Goal: Feedback & Contribution: Contribute content

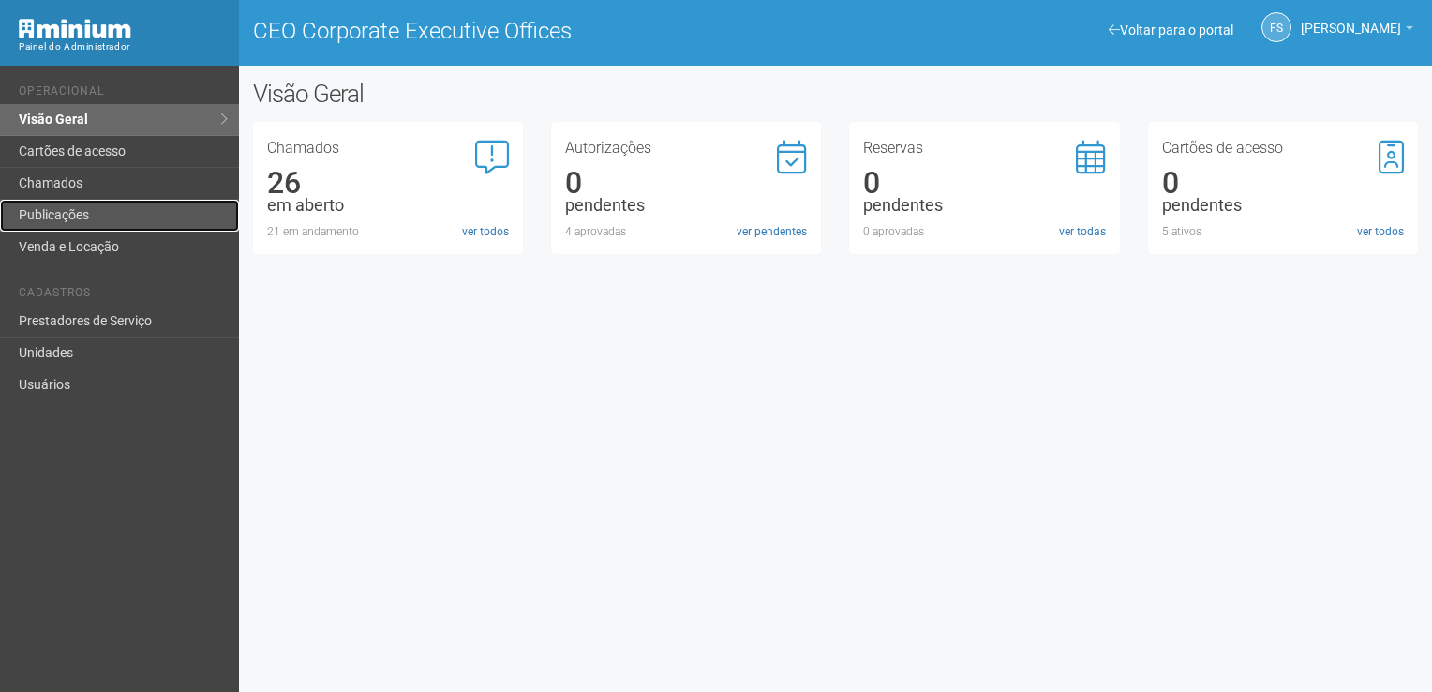
click at [83, 209] on link "Publicações" at bounding box center [119, 216] width 239 height 32
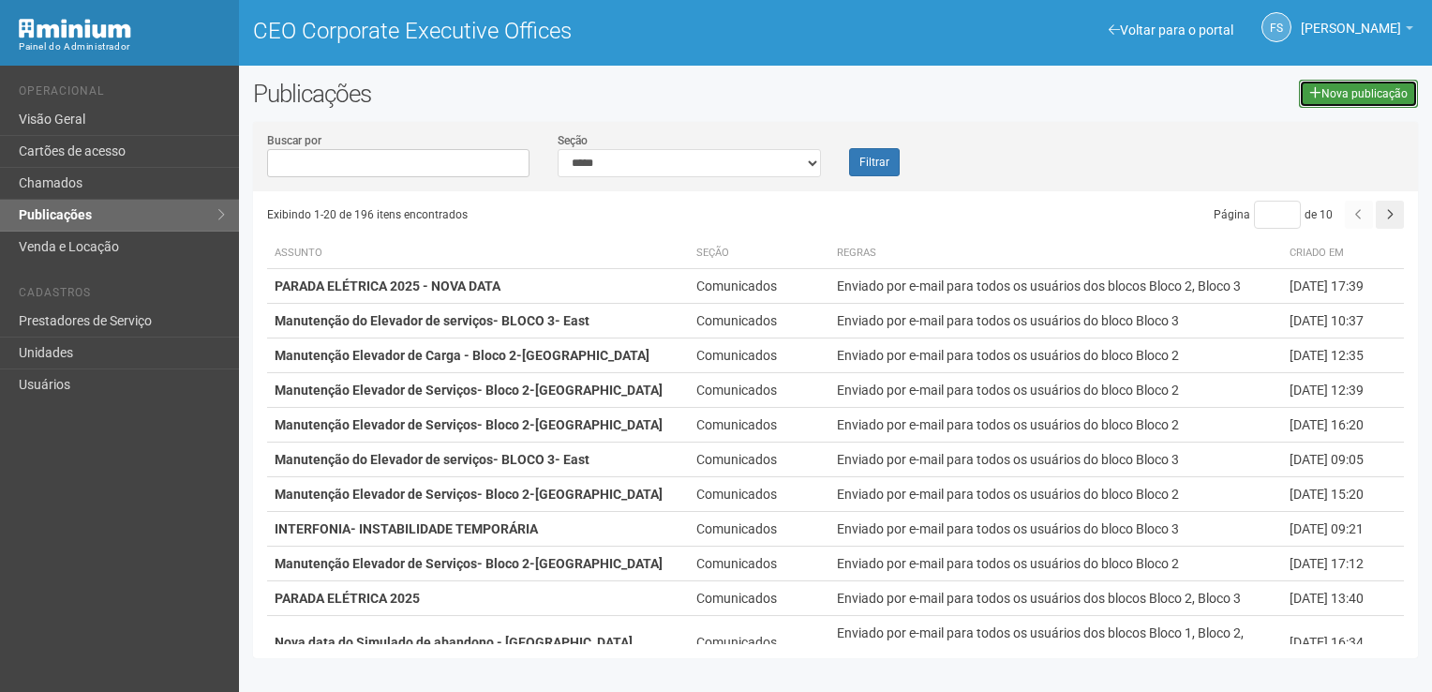
click at [1385, 96] on link "Nova publicação" at bounding box center [1358, 94] width 119 height 28
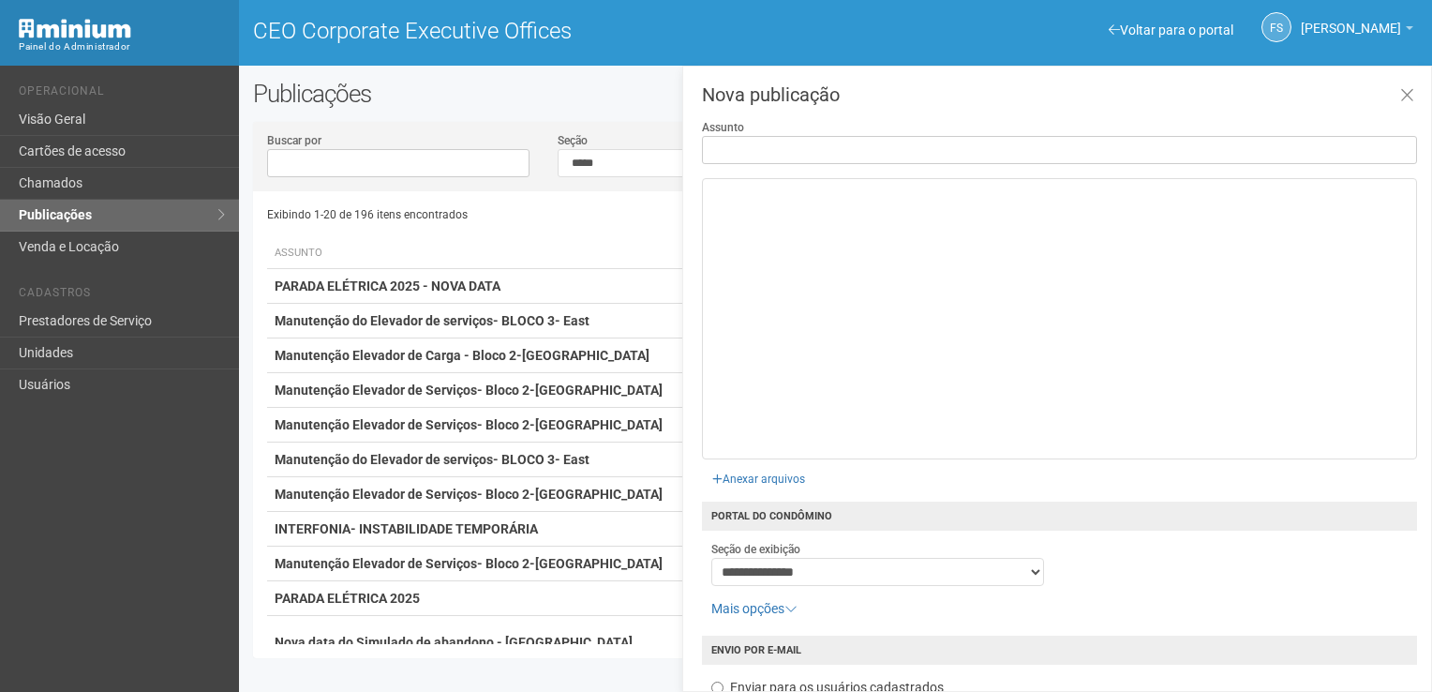
click at [750, 150] on input "Assunto" at bounding box center [1059, 150] width 715 height 28
type input "**********"
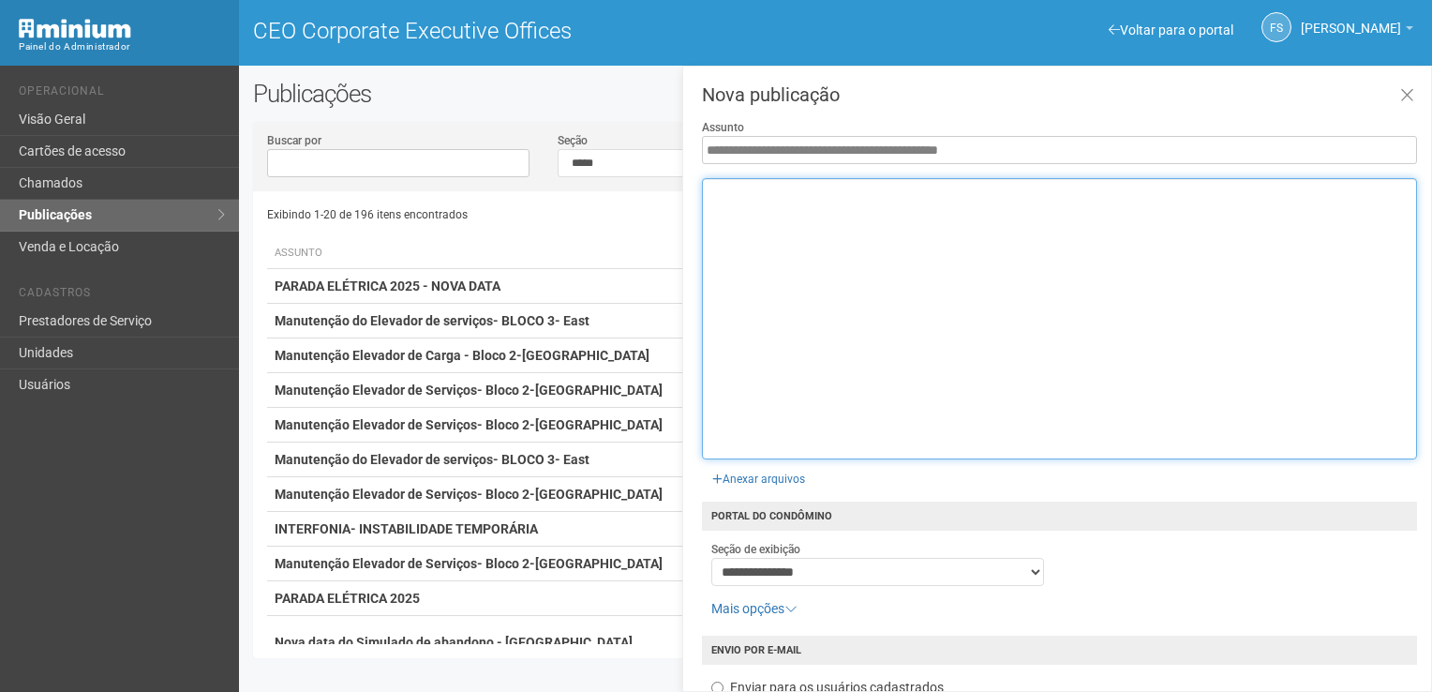
click at [766, 192] on div at bounding box center [1059, 318] width 715 height 281
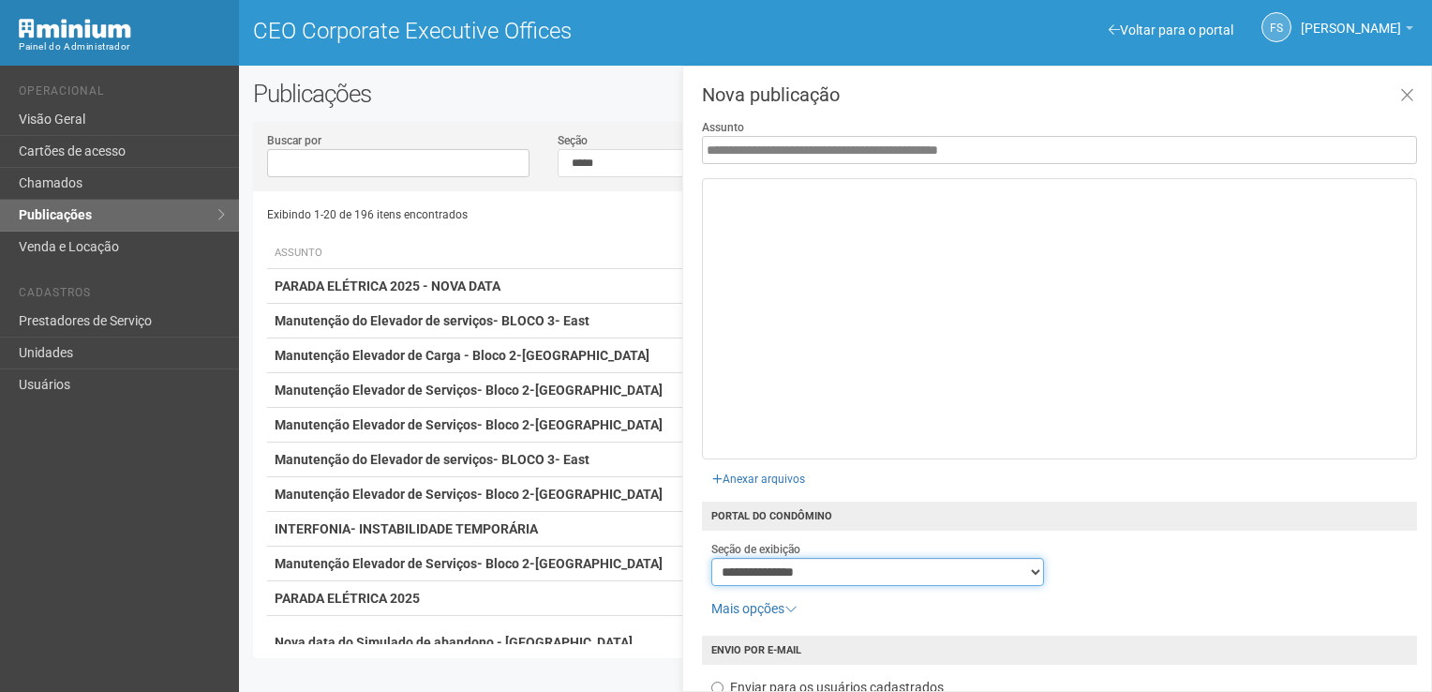
click at [824, 575] on select "**********" at bounding box center [878, 572] width 334 height 28
select select "**********"
click at [711, 558] on select "**********" at bounding box center [878, 572] width 334 height 28
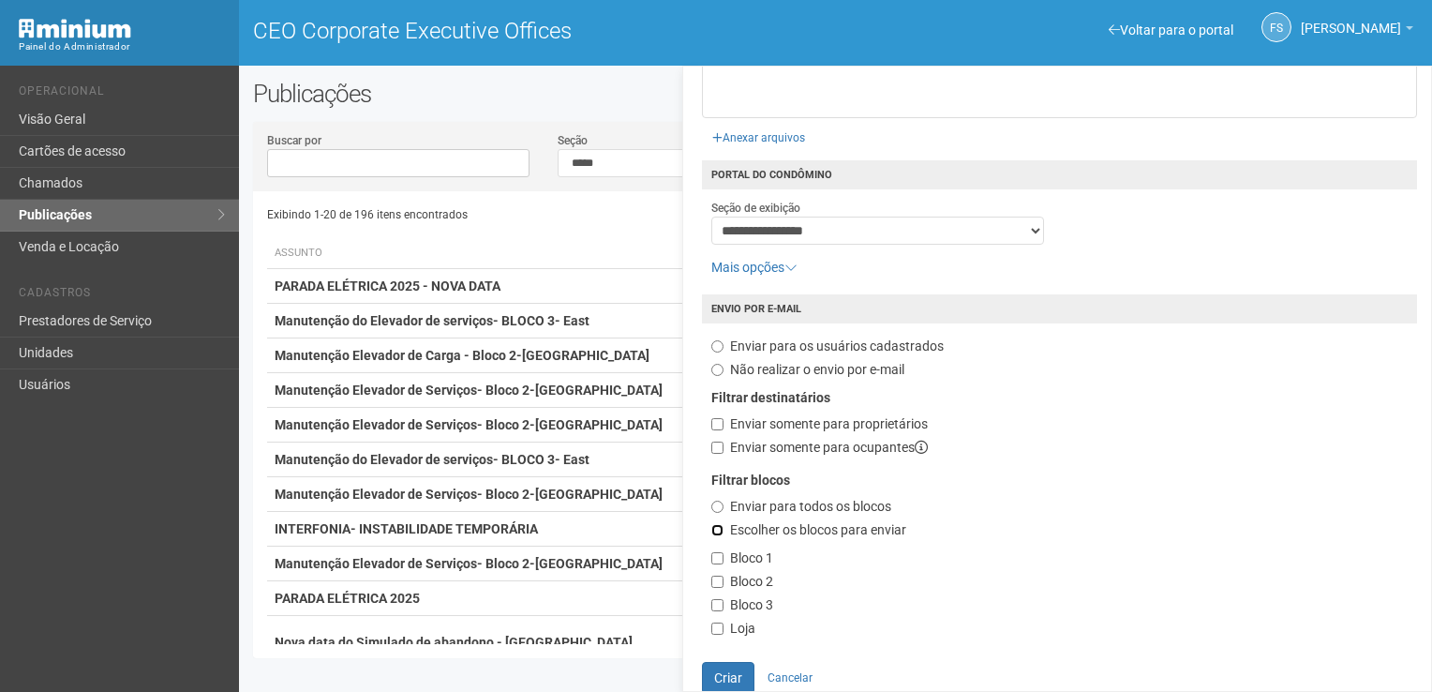
scroll to position [341, 0]
click at [718, 600] on label "Bloco 3" at bounding box center [742, 605] width 62 height 19
click at [712, 598] on div "Filtrar blocos Enviar para todos os blocos Escolher os blocos para enviar Bloco…" at bounding box center [1059, 561] width 724 height 181
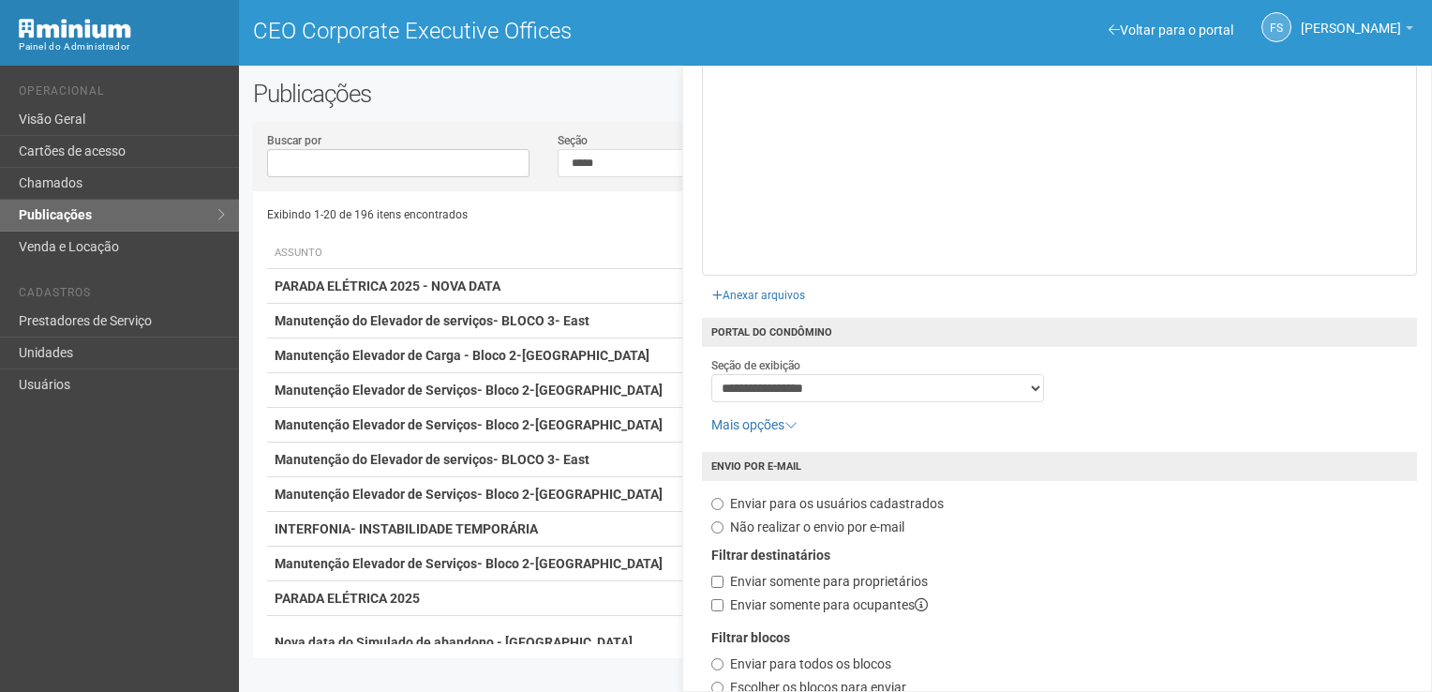
scroll to position [0, 0]
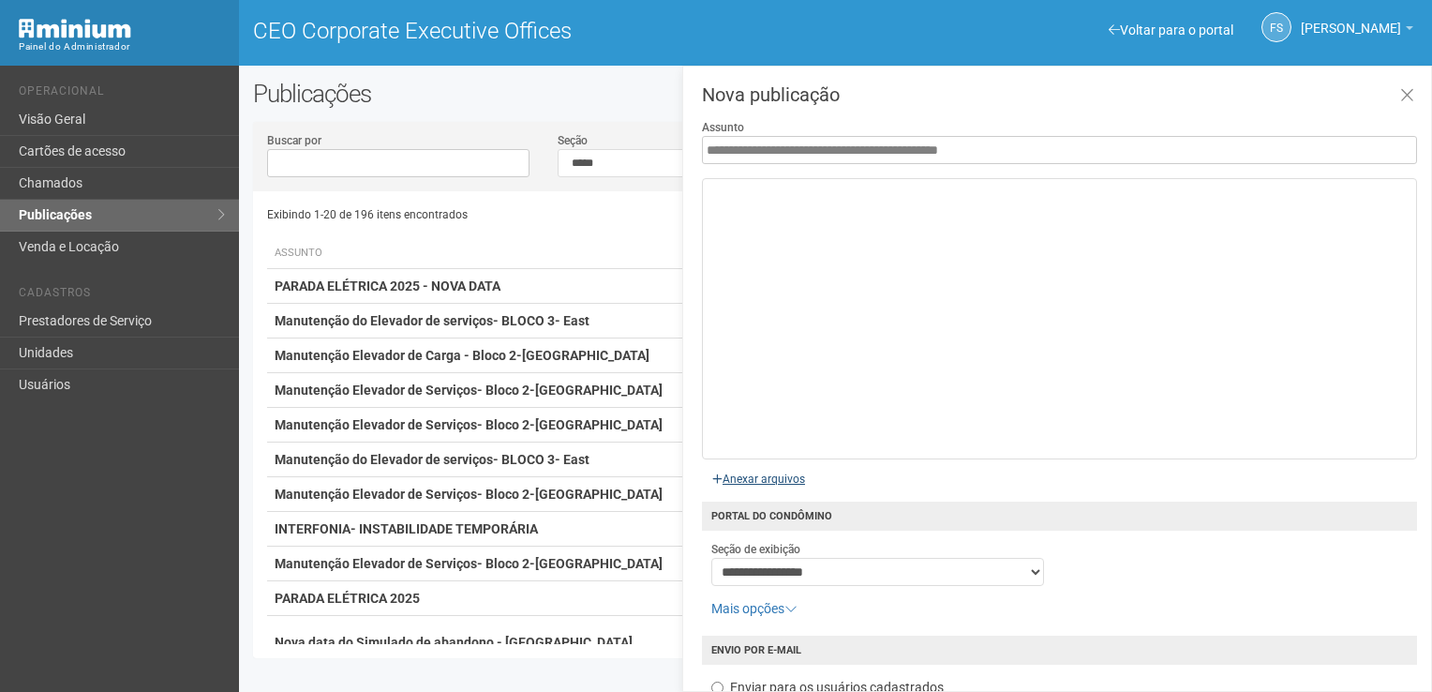
click at [773, 482] on input "file" at bounding box center [547, 475] width 542 height 37
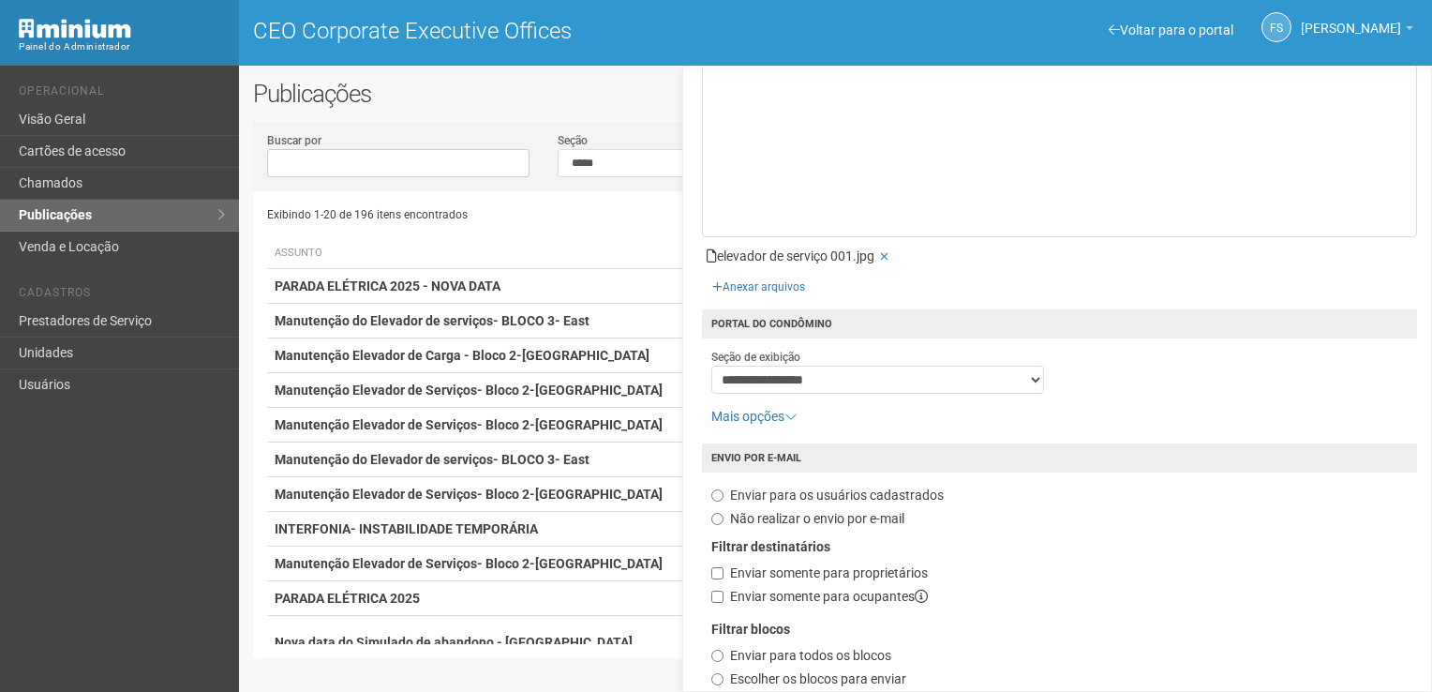
scroll to position [371, 0]
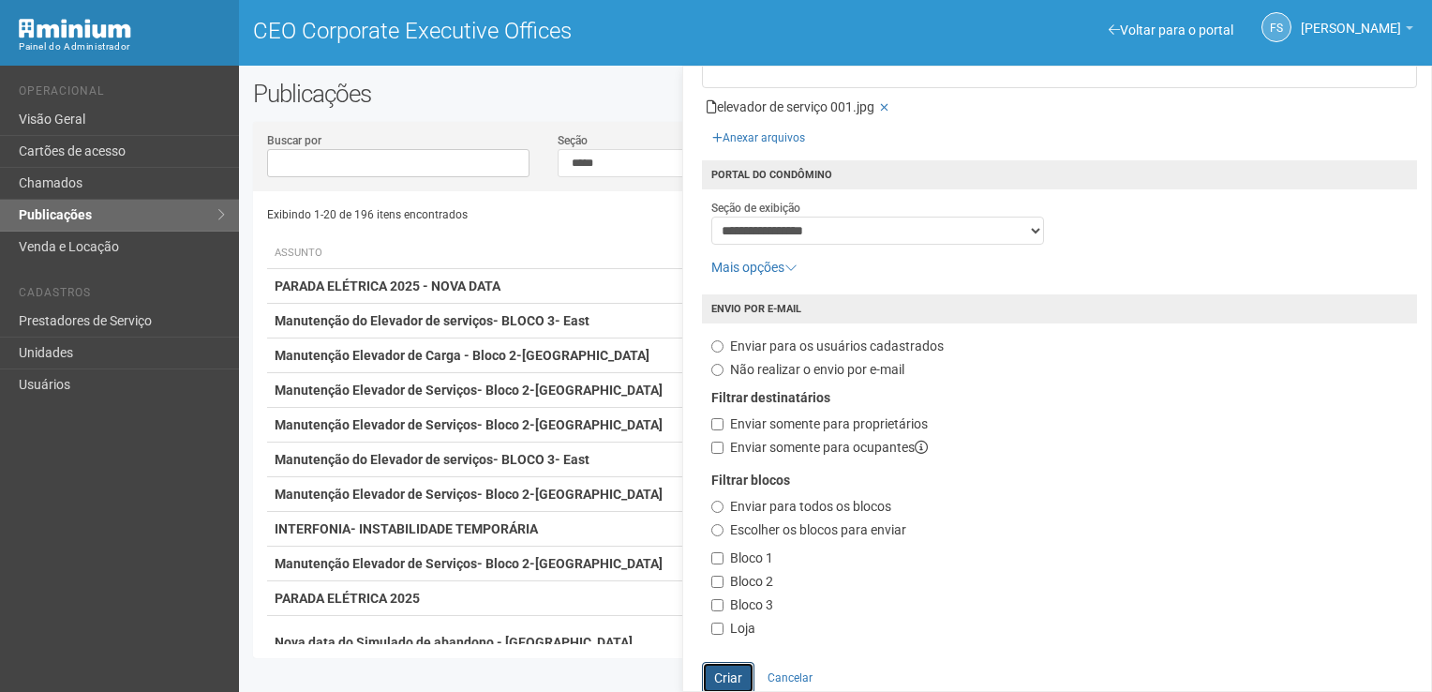
click at [733, 670] on button "Criar" at bounding box center [728, 678] width 52 height 32
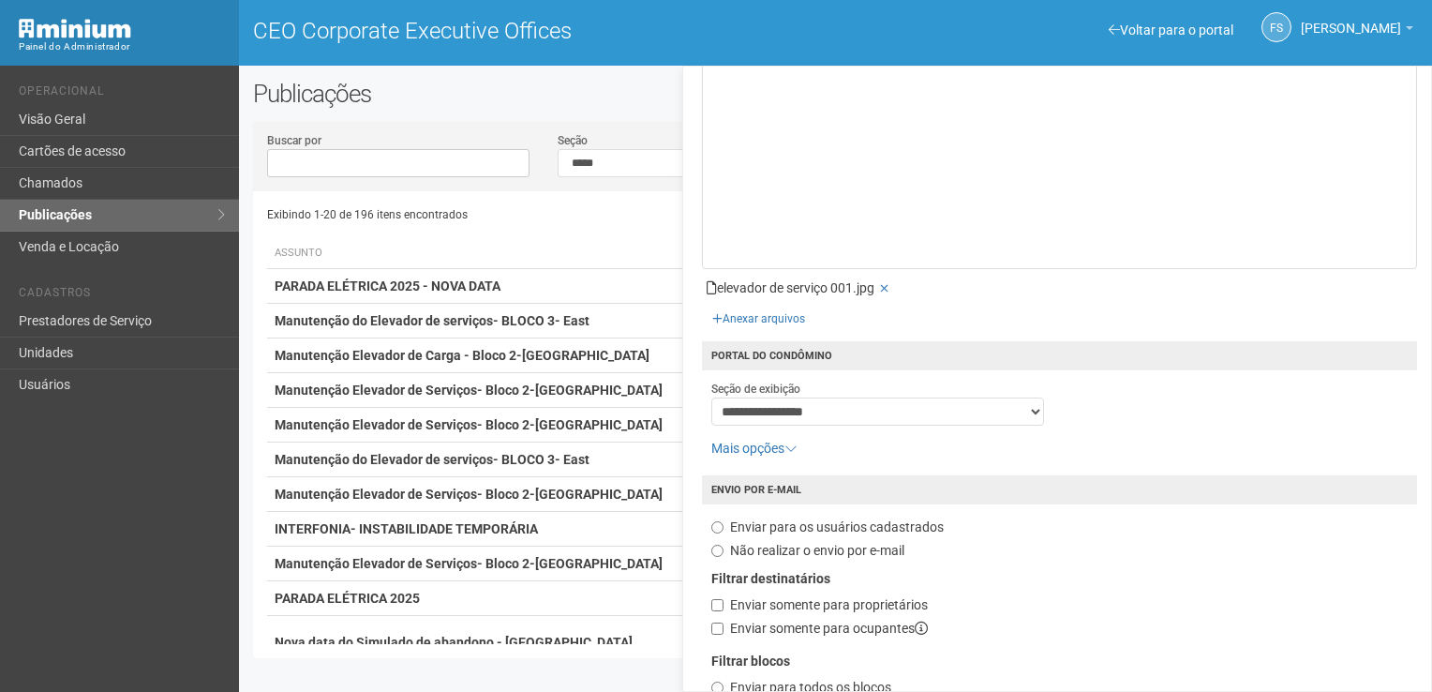
scroll to position [0, 0]
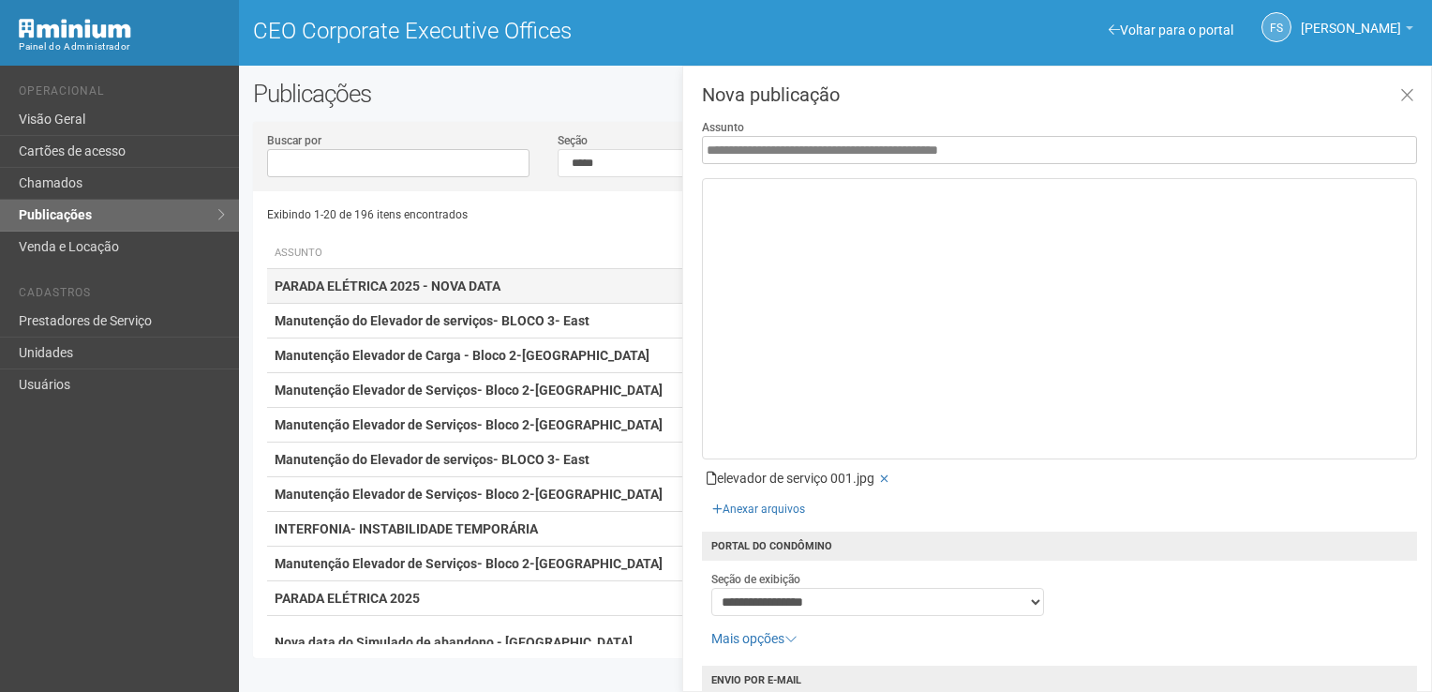
click at [410, 285] on strong "PARADA ELÉTRICA 2025 - NOVA DATA" at bounding box center [388, 285] width 226 height 15
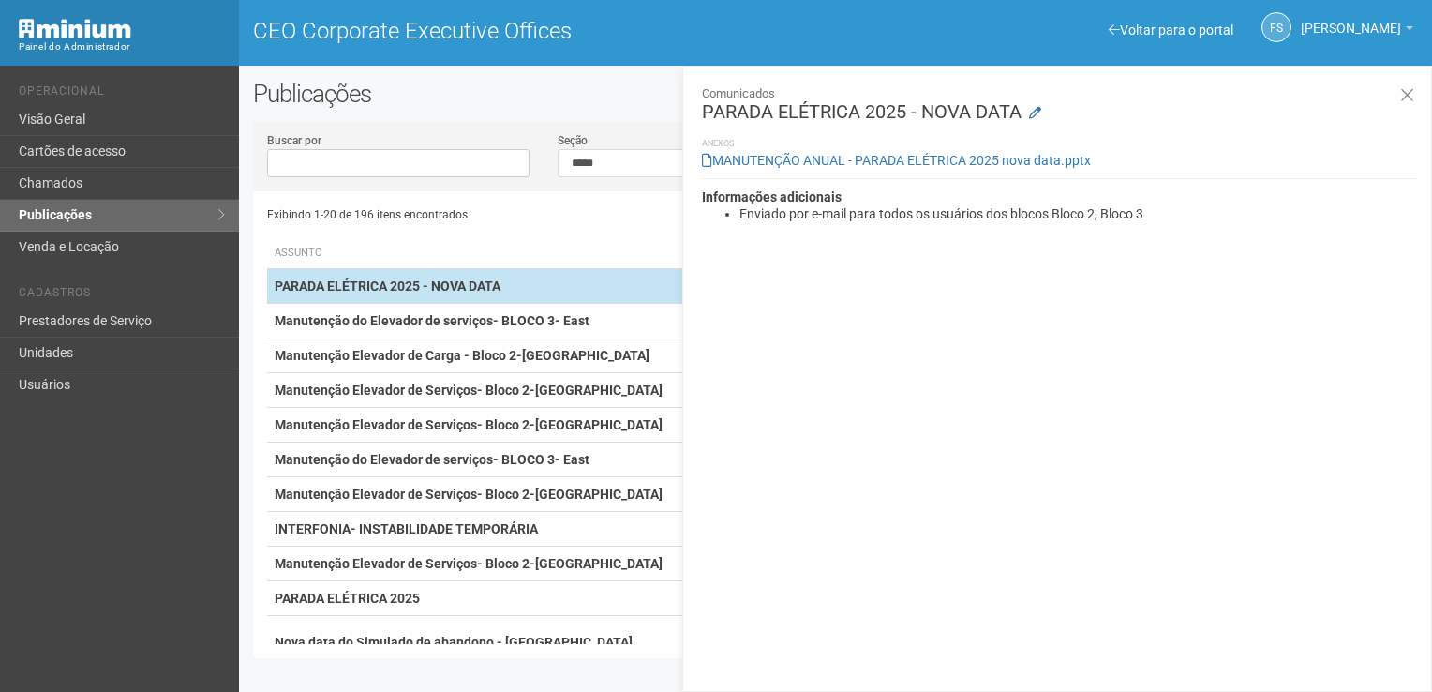
click at [582, 282] on td "PARADA ELÉTRICA 2025 - NOVA DATA" at bounding box center [479, 286] width 424 height 35
click at [1400, 94] on icon at bounding box center [1407, 95] width 14 height 19
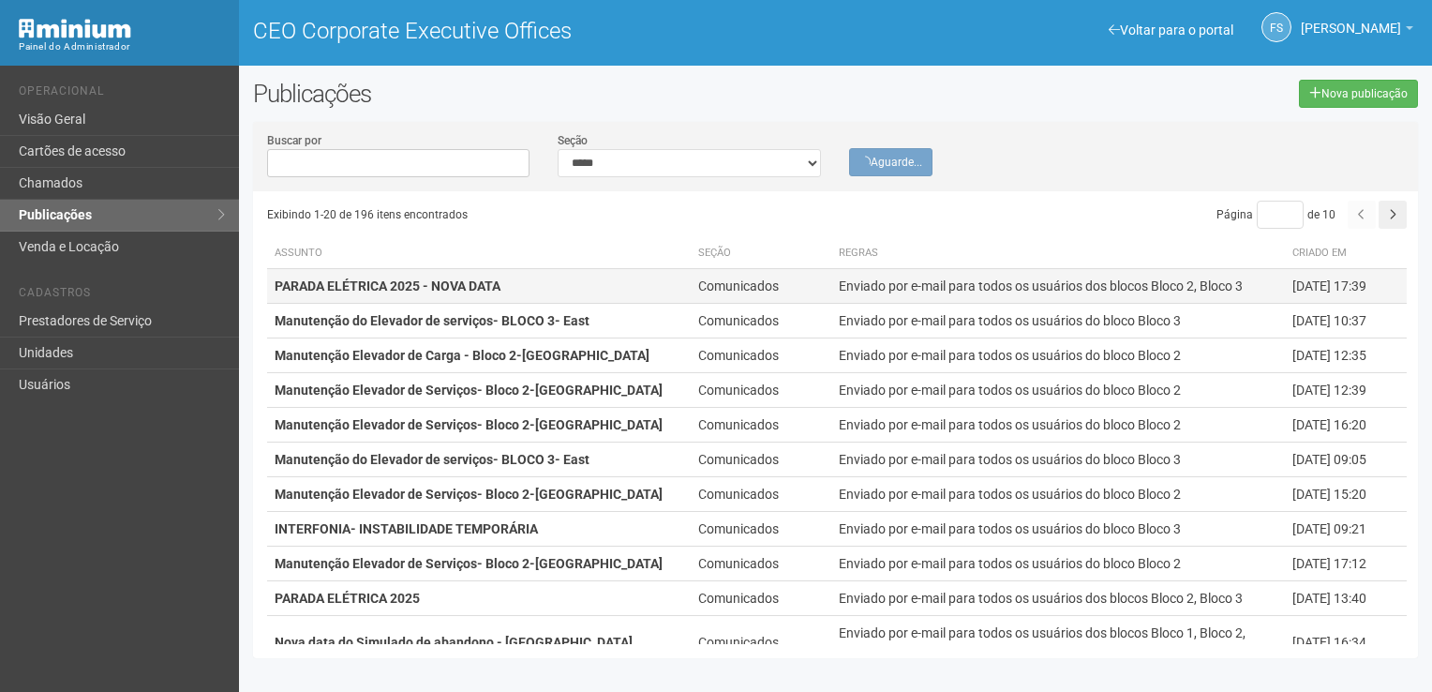
click at [492, 287] on strong "PARADA ELÉTRICA 2025 - NOVA DATA" at bounding box center [388, 285] width 226 height 15
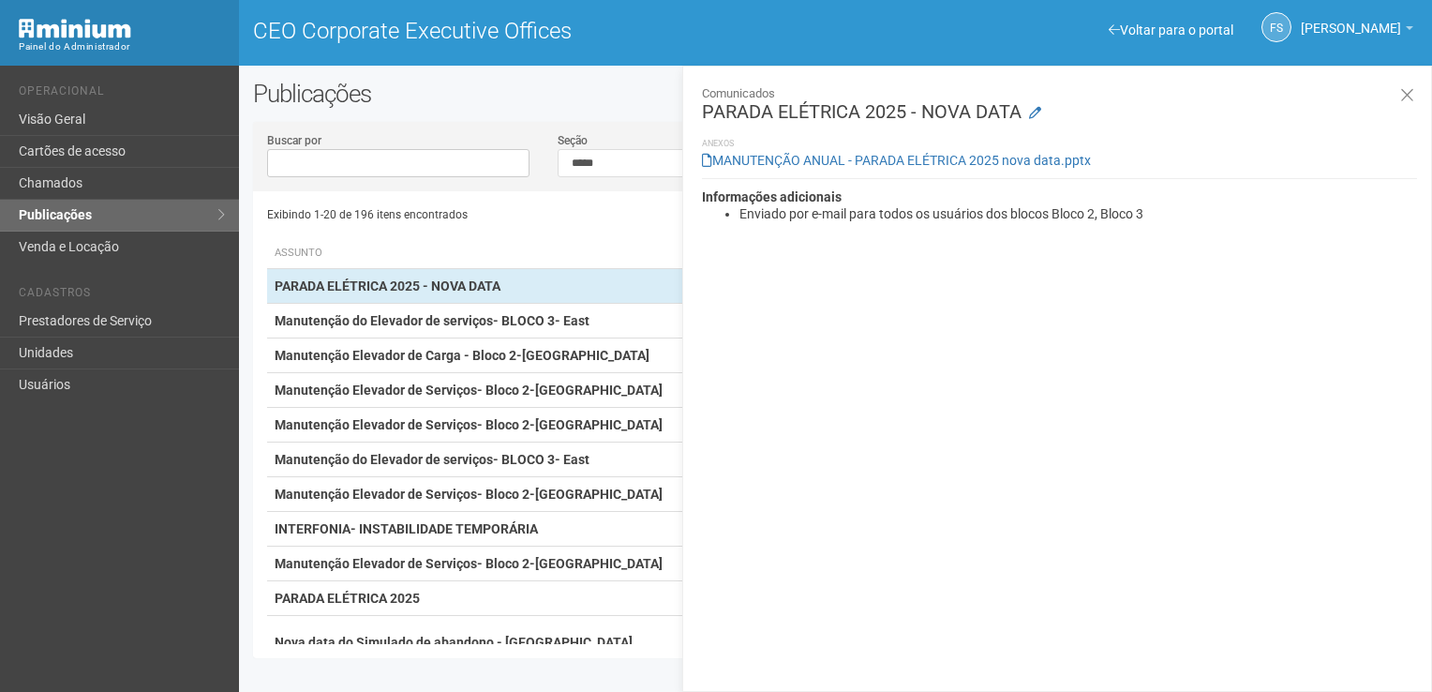
click at [592, 103] on h2 "Publicações" at bounding box center [487, 94] width 469 height 28
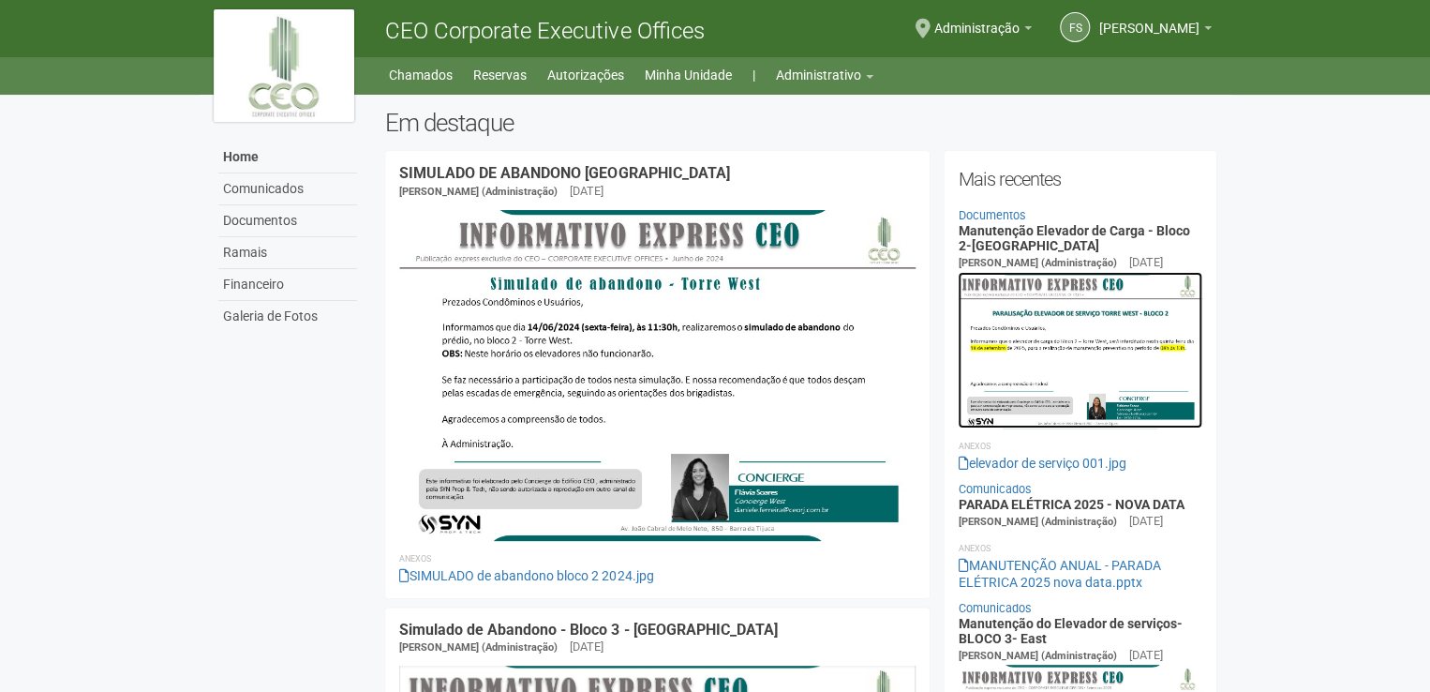
click at [1137, 350] on img at bounding box center [1080, 350] width 245 height 156
click at [1338, 190] on body "Aguarde... CEO Corporate Executive Offices FS [PERSON_NAME] [PERSON_NAME] [PERS…" at bounding box center [715, 346] width 1430 height 692
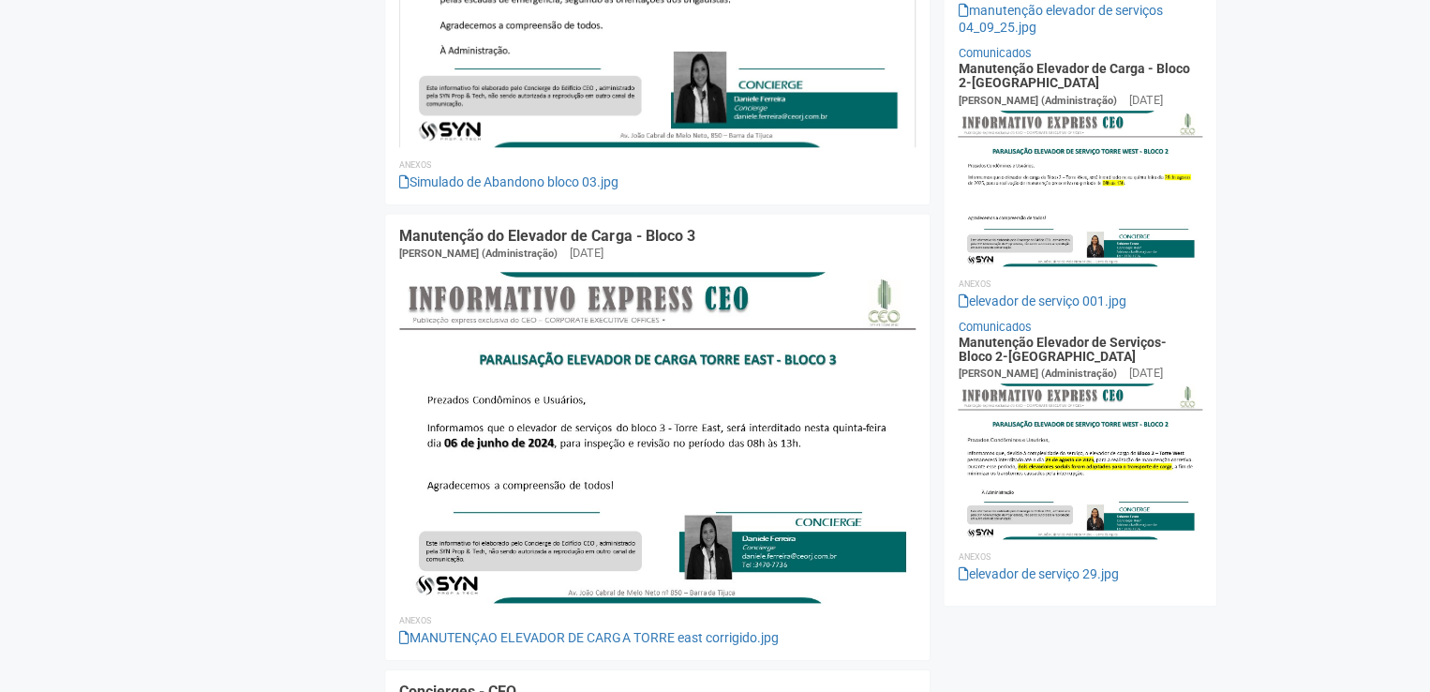
scroll to position [843, 0]
